Goal: Task Accomplishment & Management: Manage account settings

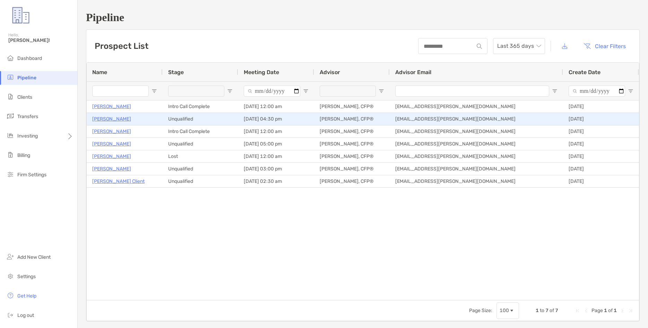
click at [111, 118] on p "Megan Buteyn" at bounding box center [111, 119] width 39 height 9
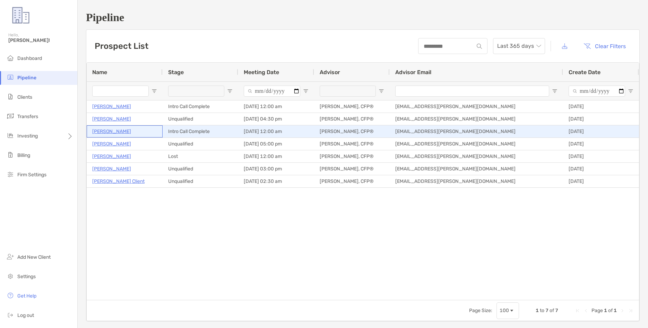
click at [113, 131] on p "Vikaas Gupta" at bounding box center [111, 131] width 39 height 9
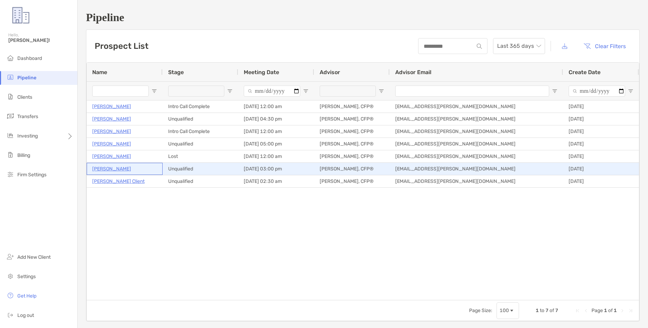
click at [120, 169] on p "Joseph Stabile" at bounding box center [111, 169] width 39 height 9
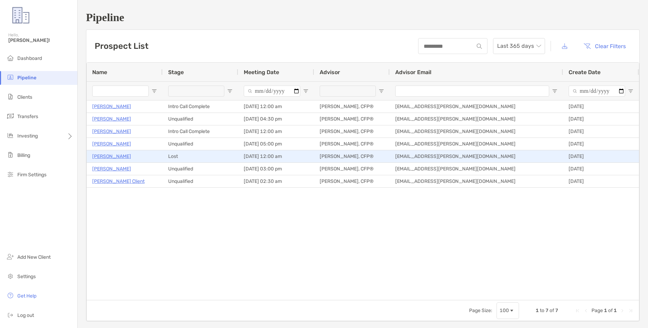
click at [105, 158] on p "Brian Chaille" at bounding box center [111, 156] width 39 height 9
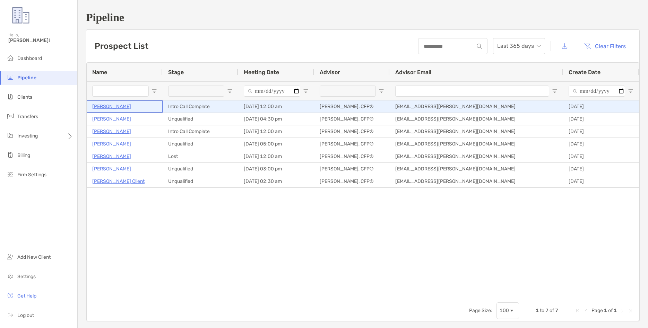
click at [108, 106] on p "Joel Yow" at bounding box center [111, 106] width 39 height 9
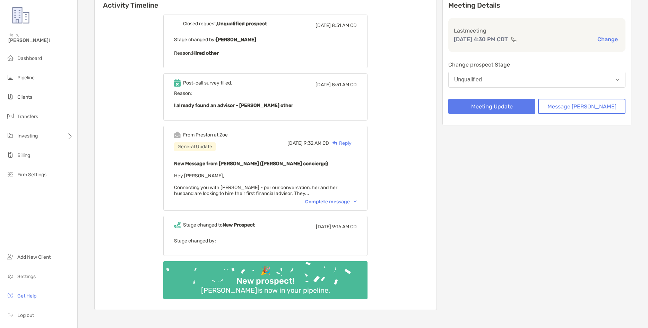
scroll to position [85, 0]
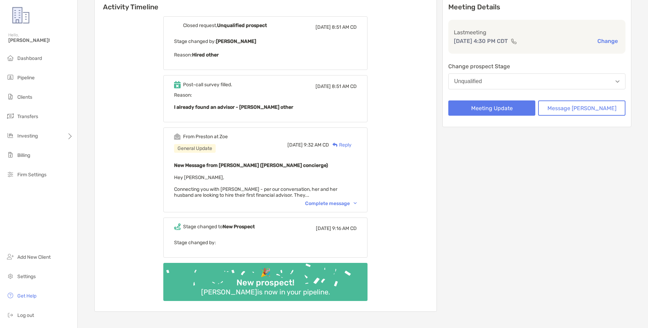
click at [357, 202] on div "Complete message" at bounding box center [331, 204] width 52 height 6
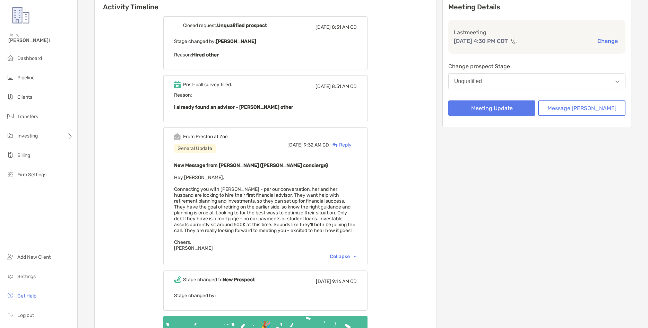
scroll to position [0, 0]
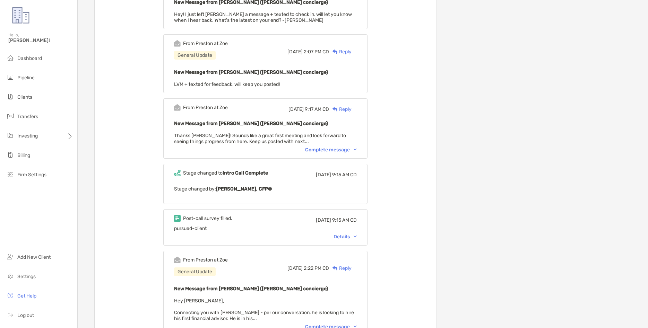
scroll to position [949, 0]
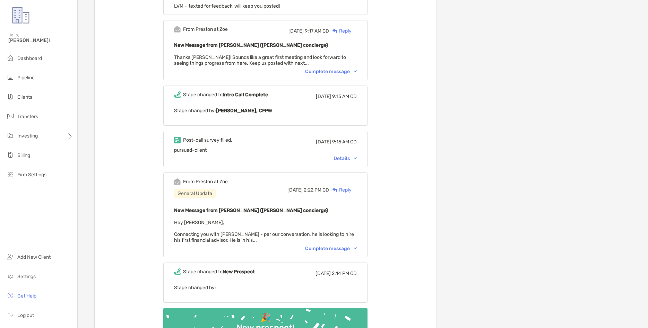
click at [357, 246] on div "Complete message" at bounding box center [331, 249] width 52 height 6
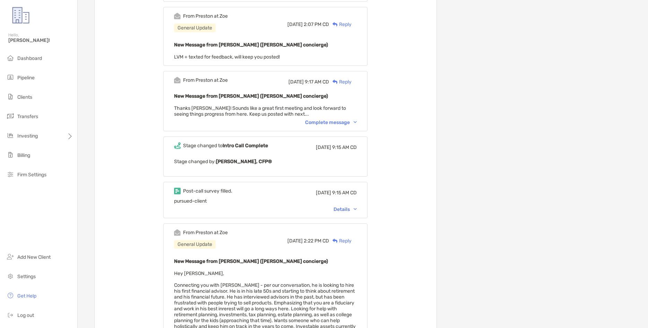
scroll to position [911, 0]
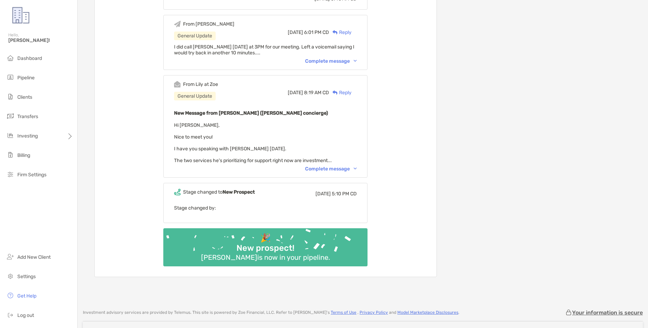
scroll to position [237, 0]
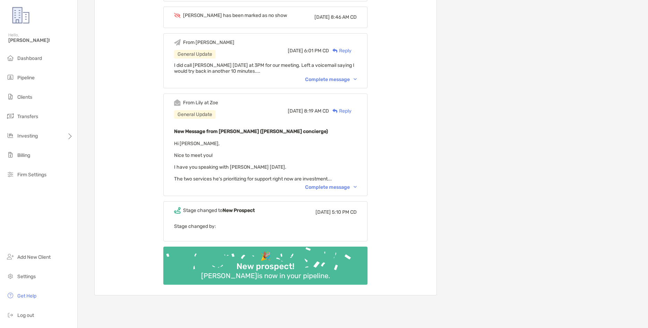
click at [357, 185] on div "Complete message" at bounding box center [331, 188] width 52 height 6
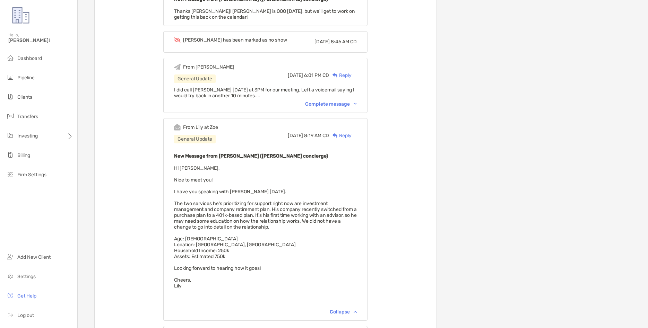
scroll to position [198, 0]
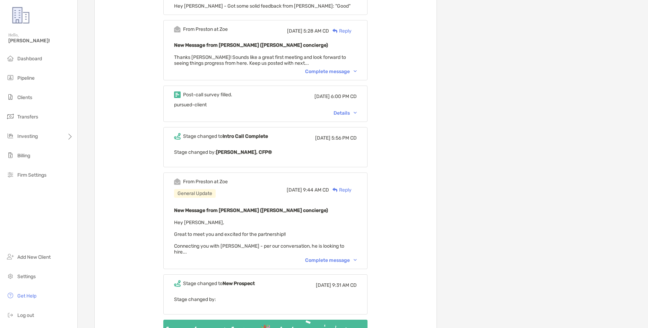
scroll to position [1621, 0]
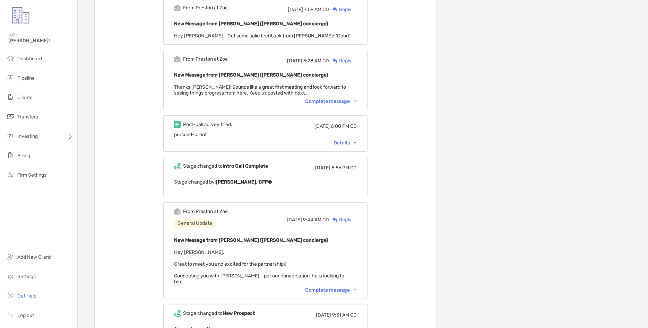
click at [357, 288] on div "Complete message" at bounding box center [331, 291] width 52 height 6
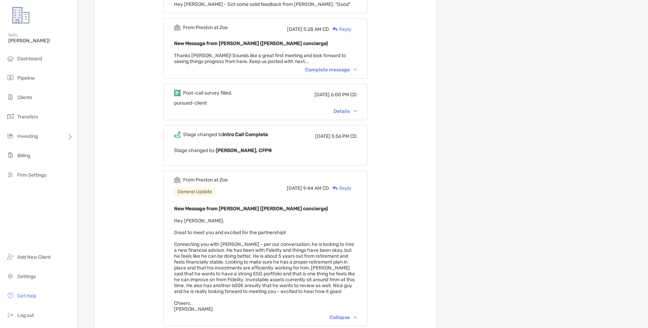
scroll to position [1661, 0]
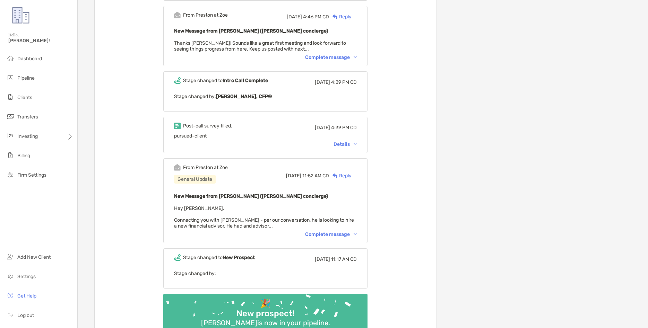
scroll to position [435, 0]
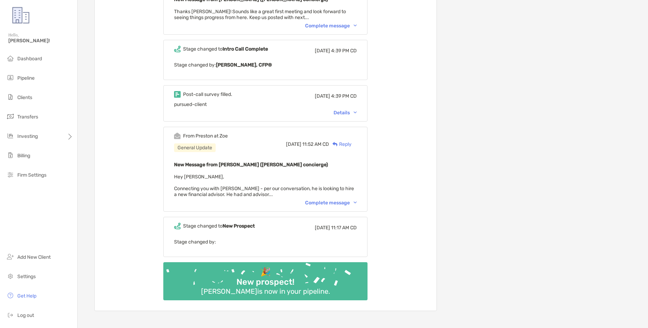
click at [357, 200] on div "Complete message" at bounding box center [331, 203] width 52 height 6
